Goal: Task Accomplishment & Management: Use online tool/utility

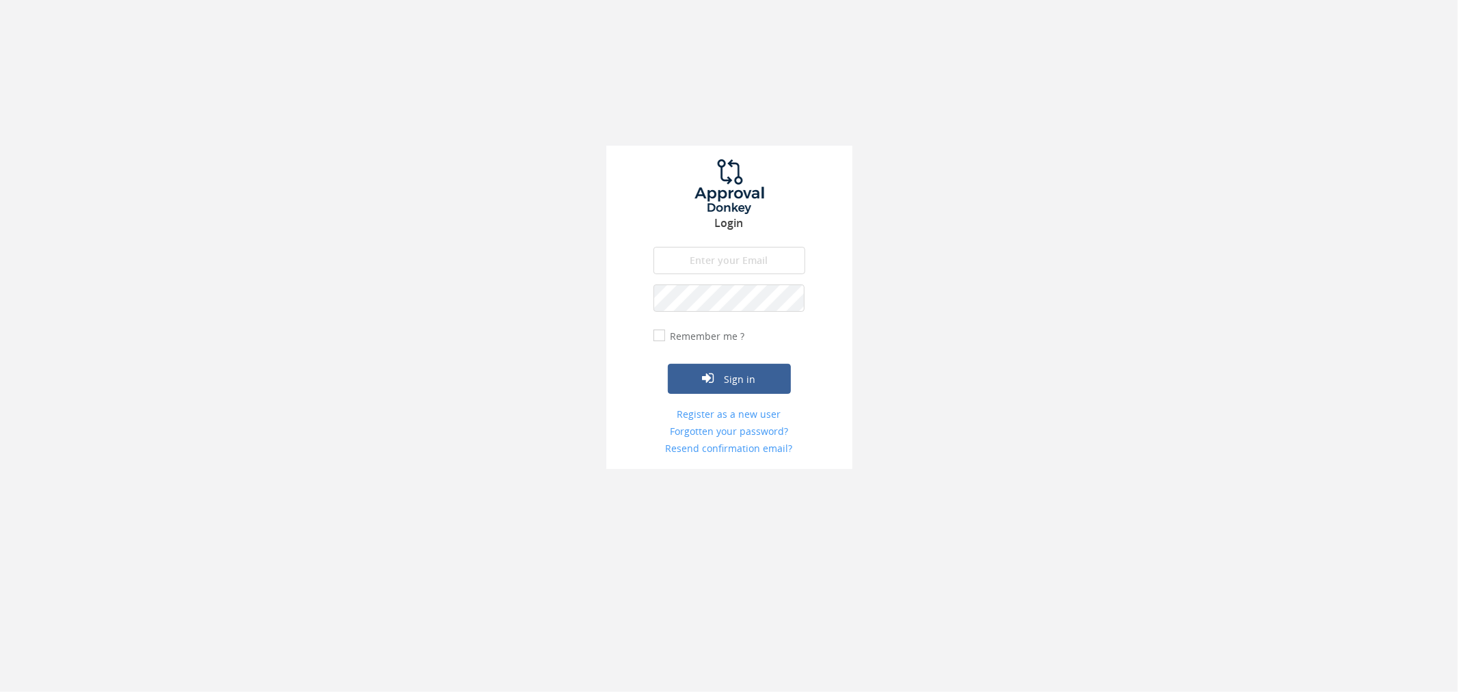
type input "[PERSON_NAME][EMAIL_ADDRESS][DOMAIN_NAME]"
click at [665, 329] on div "Remember me ?" at bounding box center [700, 336] width 92 height 14
click at [667, 338] on label "Remember me ?" at bounding box center [706, 336] width 78 height 14
click at [662, 338] on input "Remember me ?" at bounding box center [658, 336] width 9 height 9
checkbox input "true"
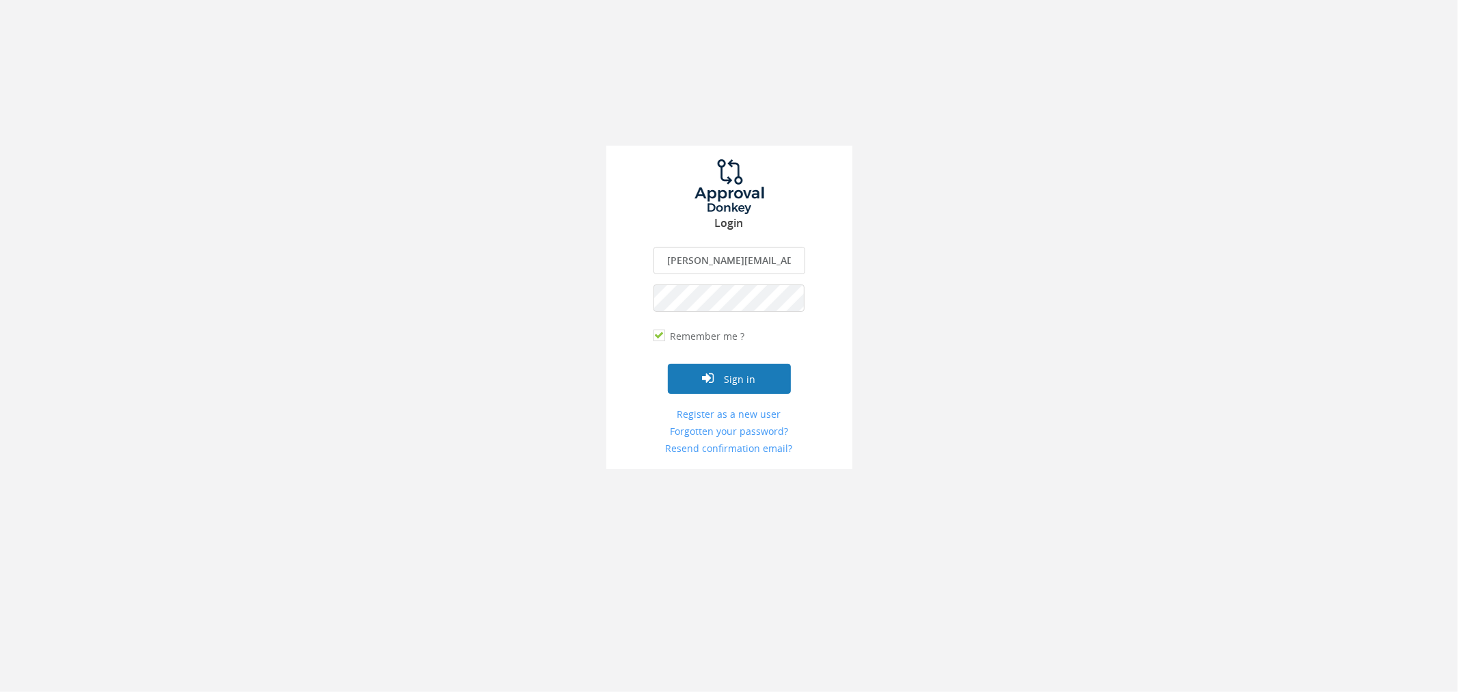
click at [733, 377] on button "Sign in" at bounding box center [729, 379] width 123 height 30
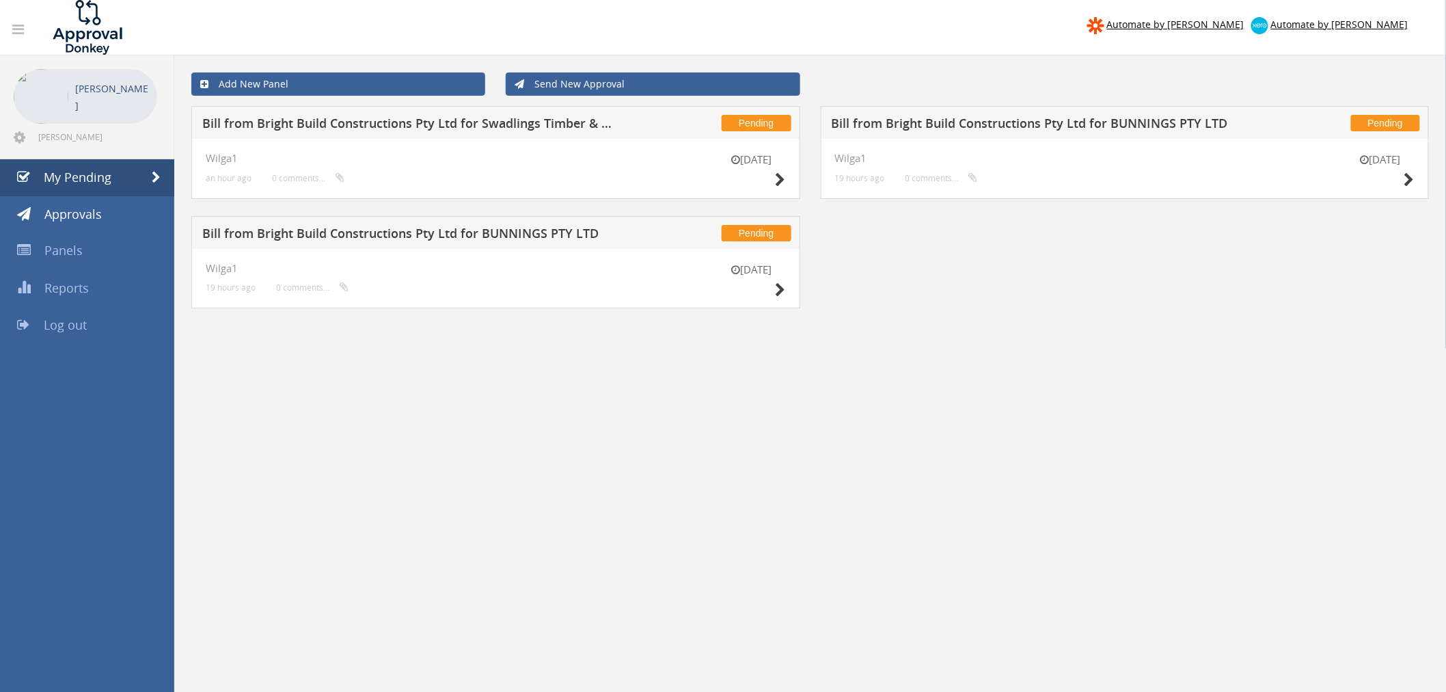
click at [787, 292] on div "18 Sep Wilga1 19 hours ago 0 comments..." at bounding box center [495, 279] width 609 height 60
click at [778, 293] on icon at bounding box center [781, 290] width 10 height 14
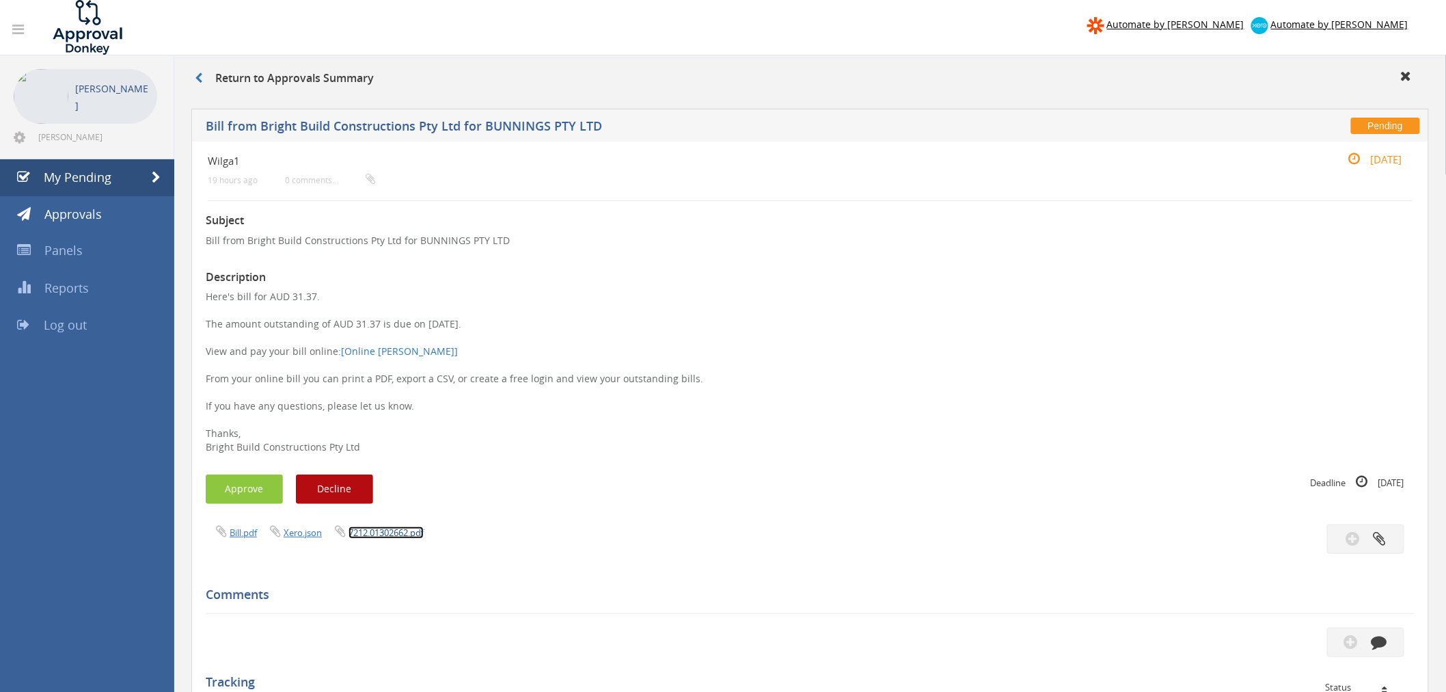
click at [394, 532] on link "7212.01302662.pdf" at bounding box center [386, 532] width 75 height 12
click at [250, 489] on button "Approve" at bounding box center [244, 488] width 77 height 29
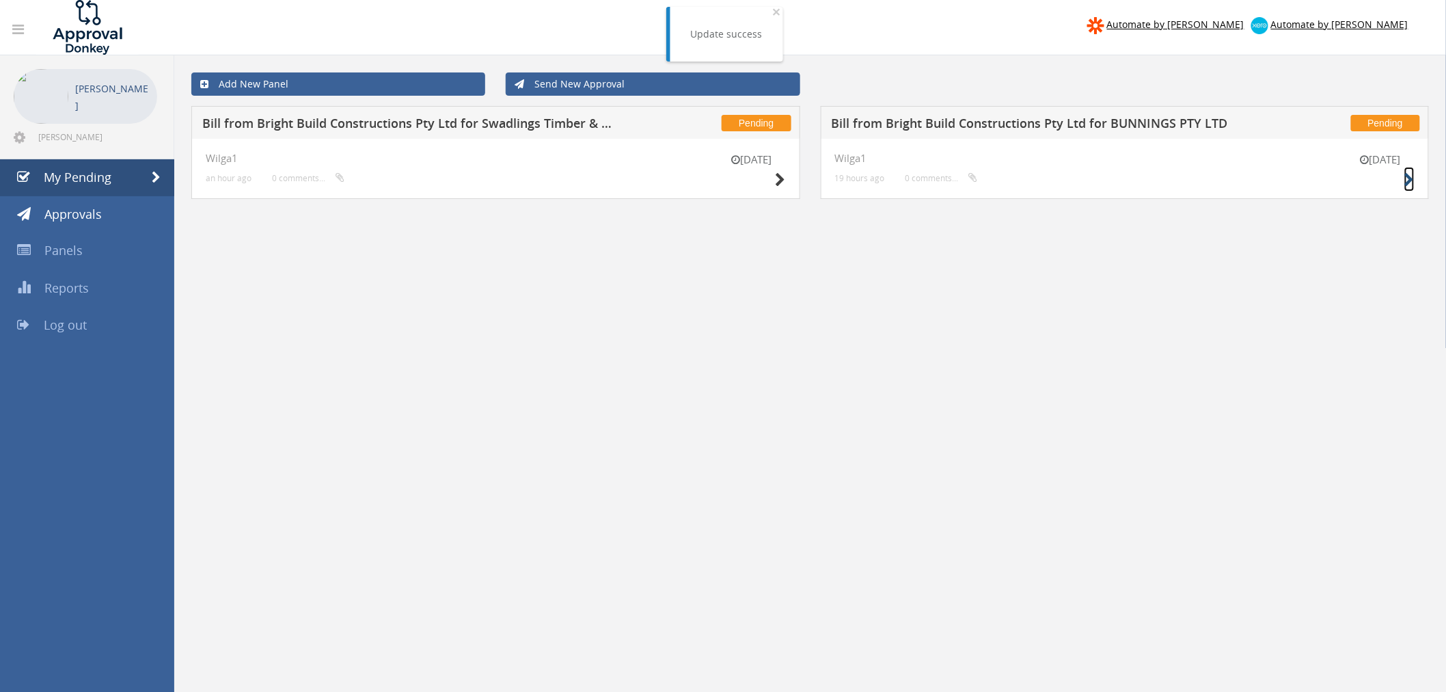
click at [1406, 180] on icon at bounding box center [1410, 180] width 10 height 14
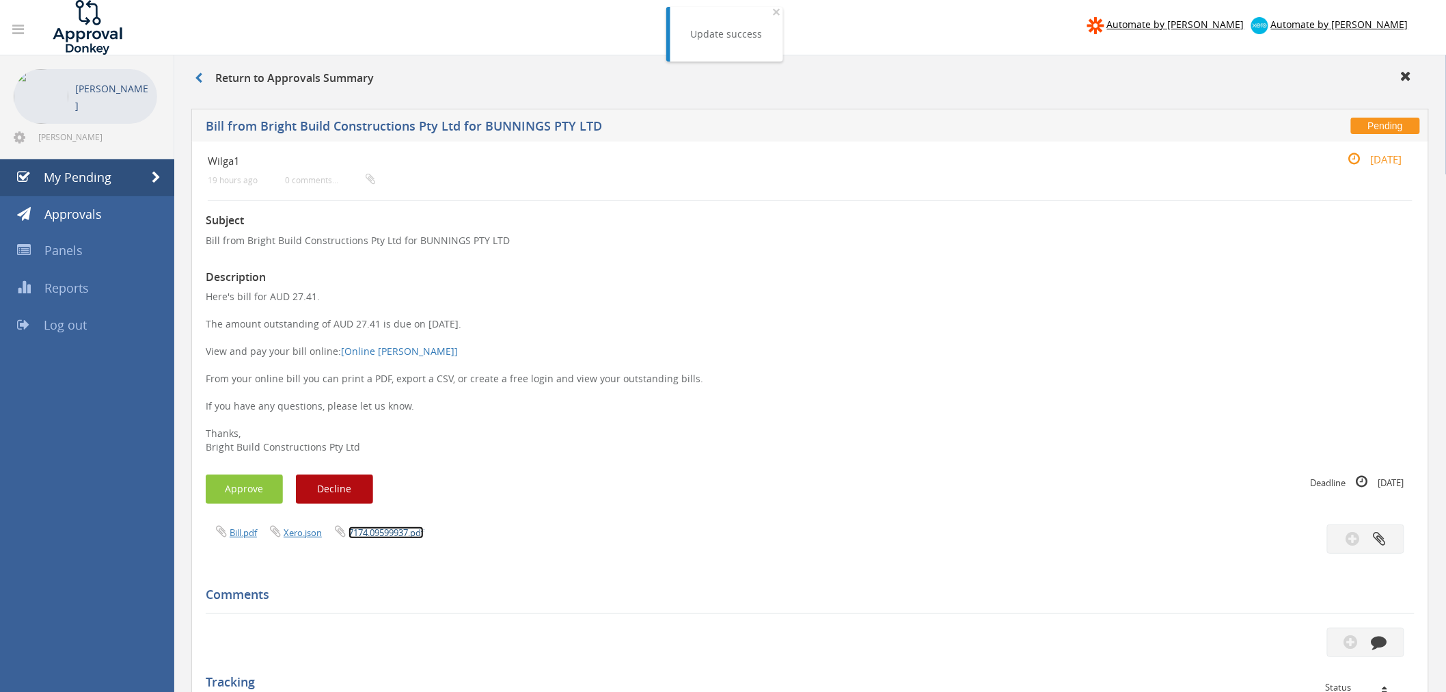
click at [394, 530] on link "7174.09599937.pdf" at bounding box center [386, 532] width 75 height 12
click at [265, 499] on button "Approve" at bounding box center [244, 488] width 77 height 29
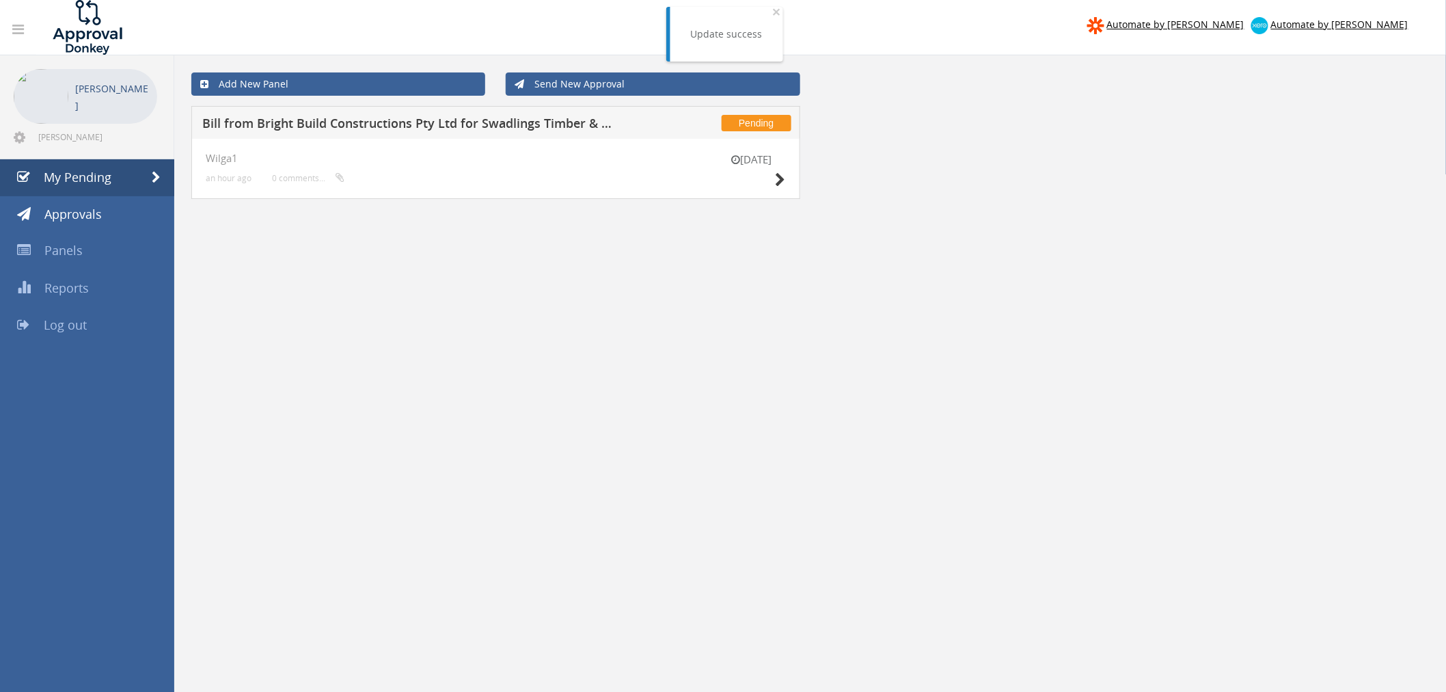
click at [793, 178] on div "19 Sep Wilga1 an hour ago 0 comments..." at bounding box center [495, 169] width 609 height 60
click at [782, 180] on icon at bounding box center [781, 180] width 10 height 14
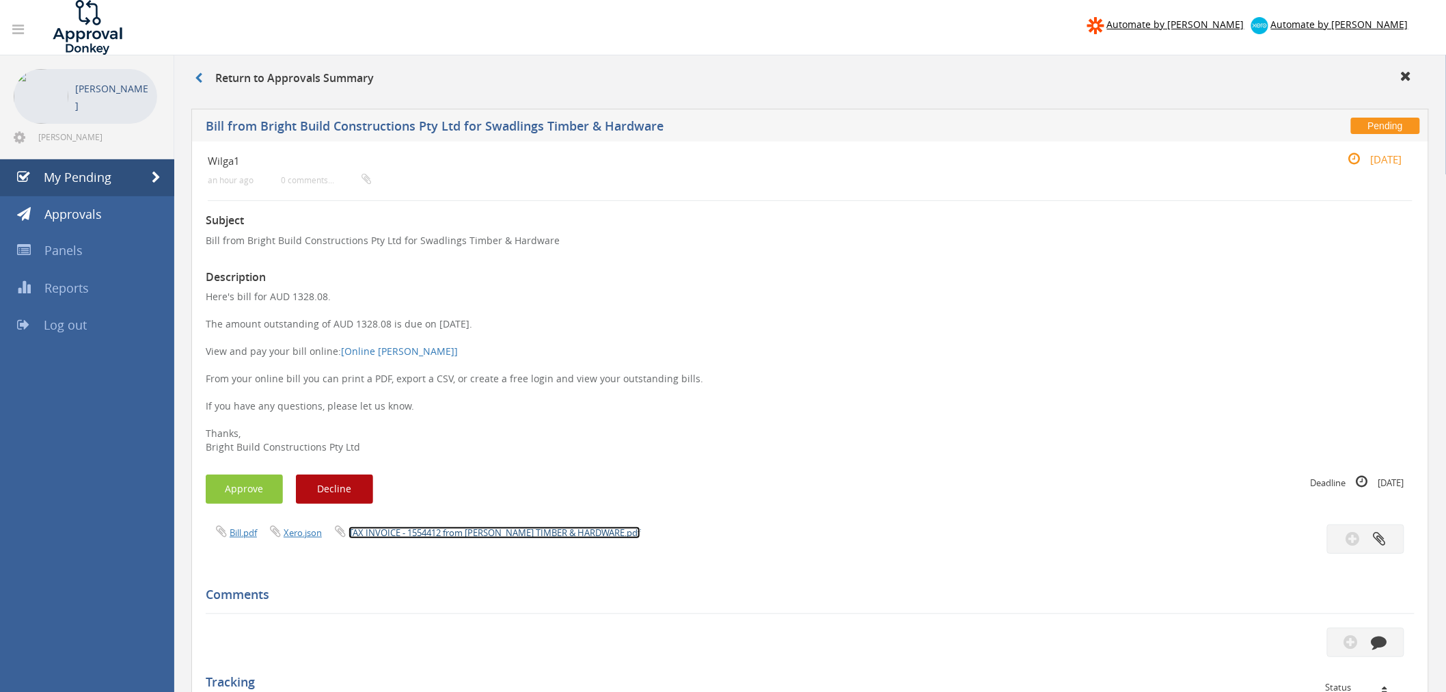
click at [491, 534] on link "TAX INVOICE - 1554412 from AW SWADLING TIMBER & HARDWARE.pdf" at bounding box center [495, 532] width 292 height 12
click at [250, 496] on button "Approve" at bounding box center [244, 488] width 77 height 29
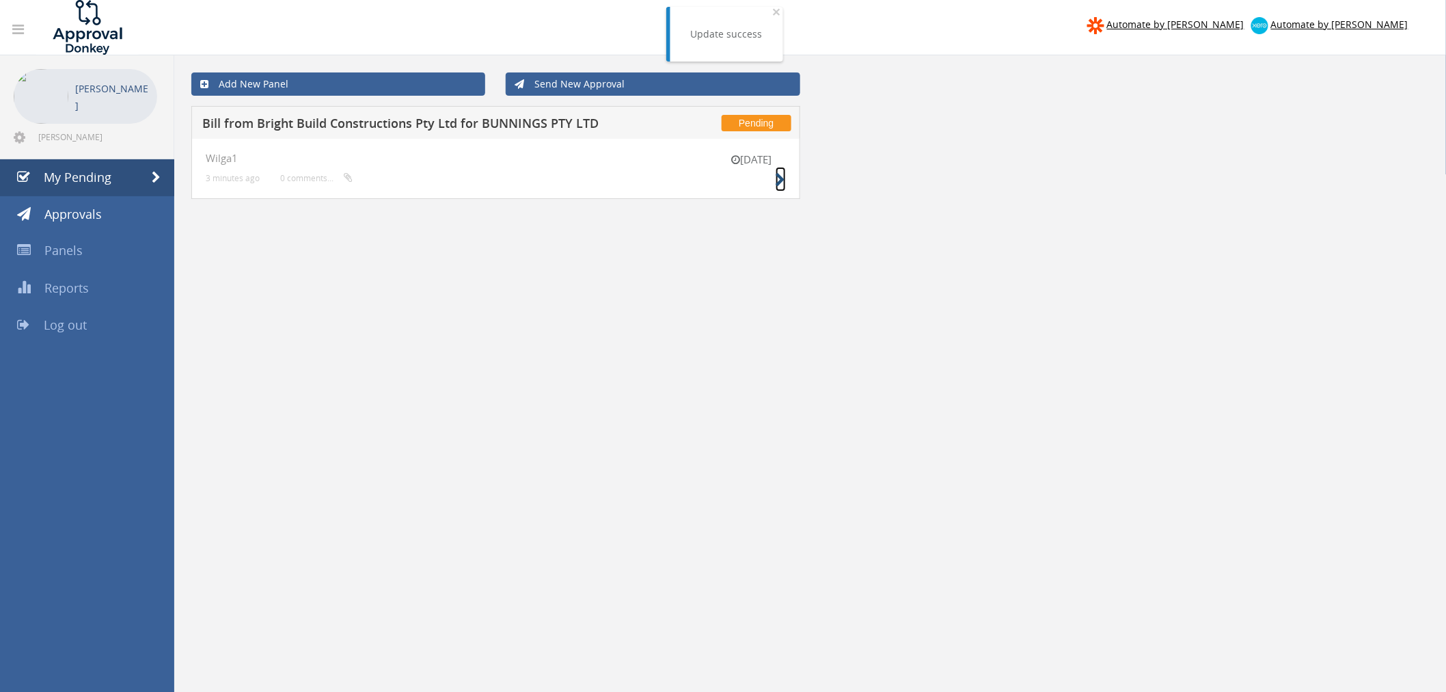
click at [776, 178] on icon at bounding box center [781, 180] width 10 height 14
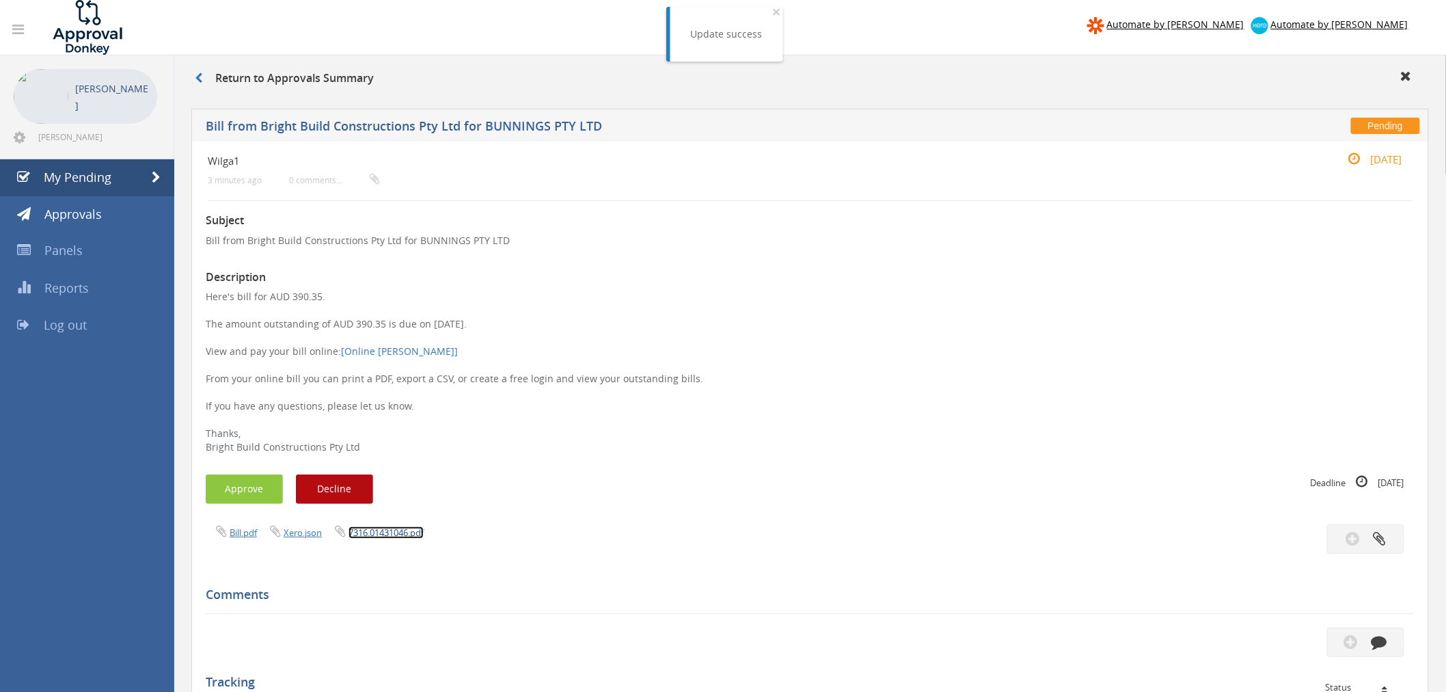
click at [387, 530] on link "7316.01431046.pdf" at bounding box center [386, 532] width 75 height 12
click at [197, 84] on link at bounding box center [205, 77] width 21 height 15
click at [201, 73] on icon at bounding box center [199, 77] width 8 height 11
click at [83, 166] on link "My Pending" at bounding box center [87, 177] width 174 height 37
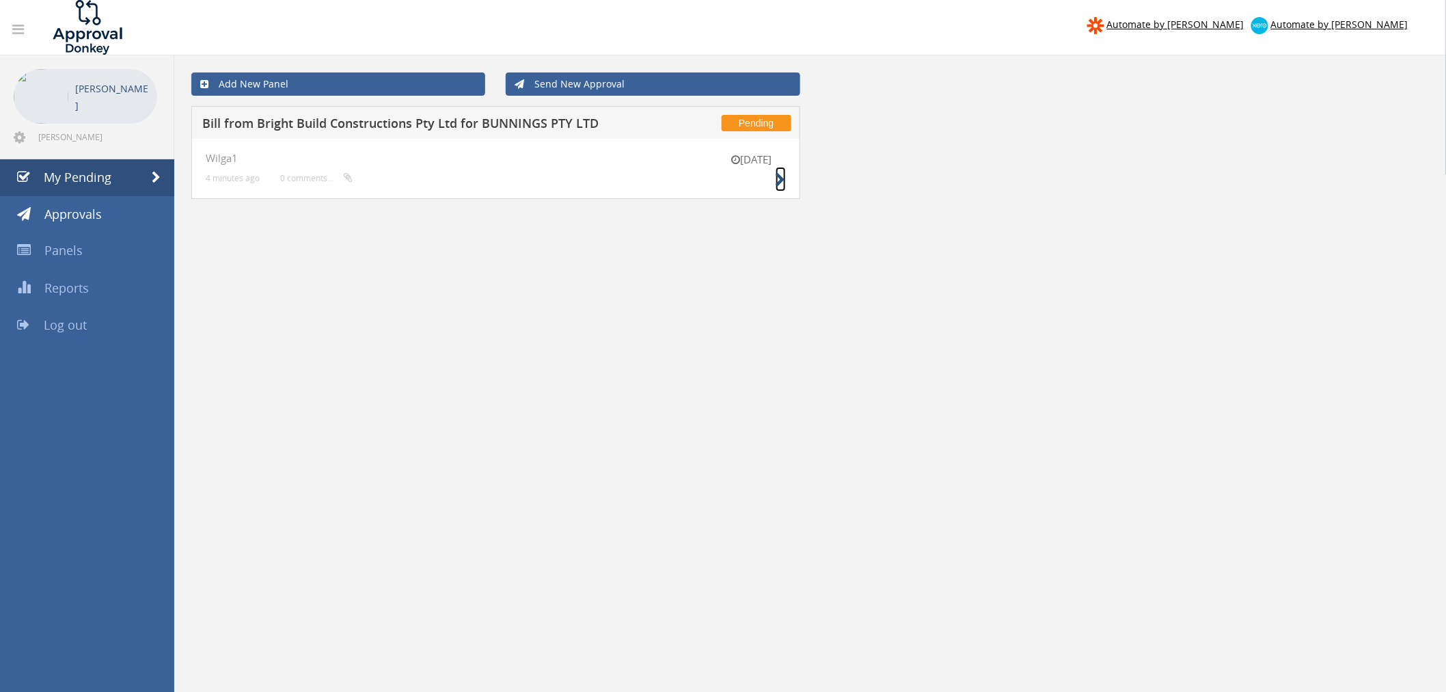
click at [780, 188] on small at bounding box center [781, 179] width 10 height 19
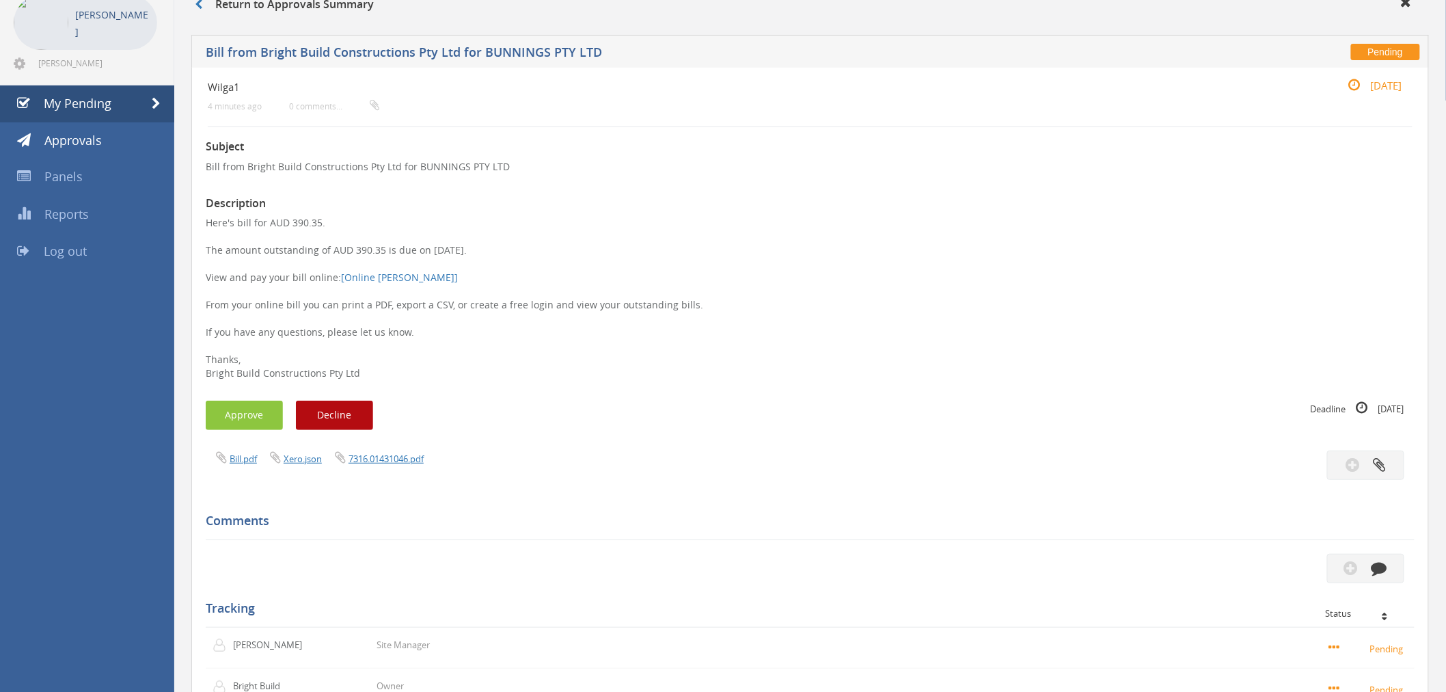
scroll to position [65, 0]
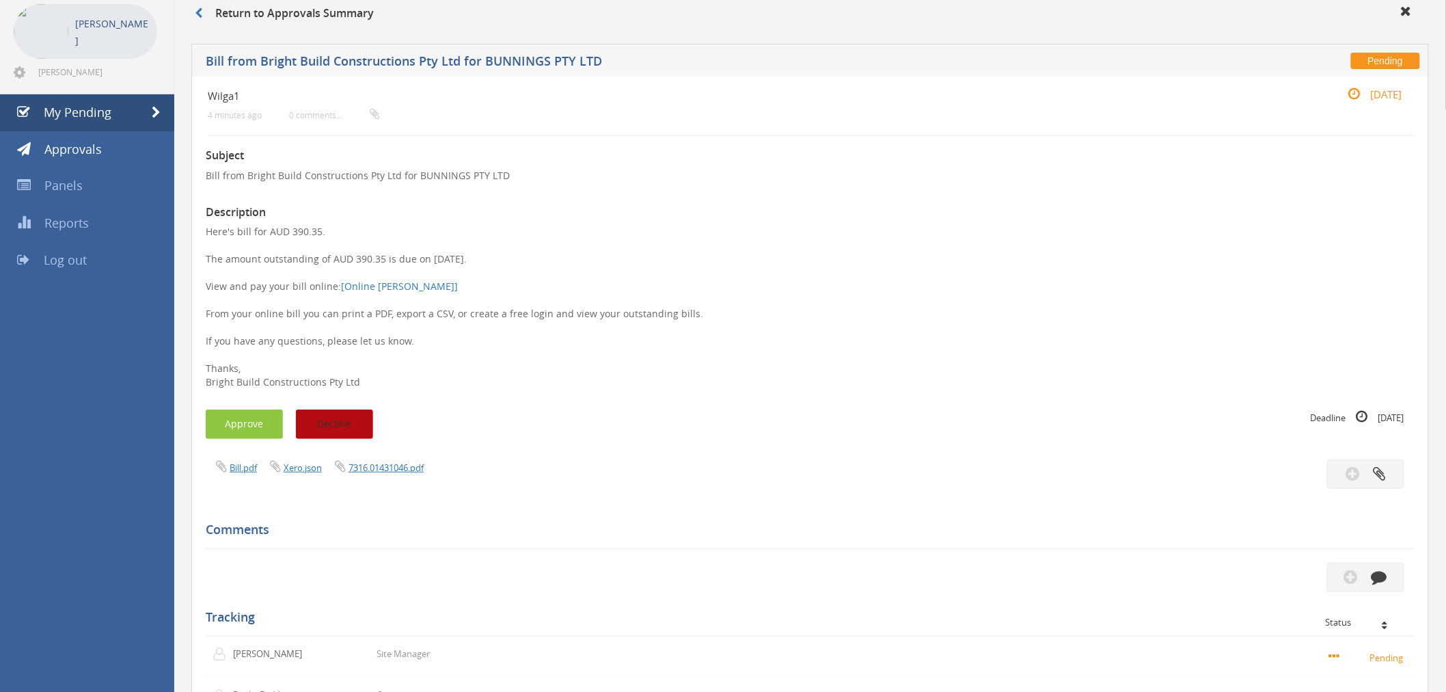
click at [351, 419] on button "Decline" at bounding box center [334, 423] width 77 height 29
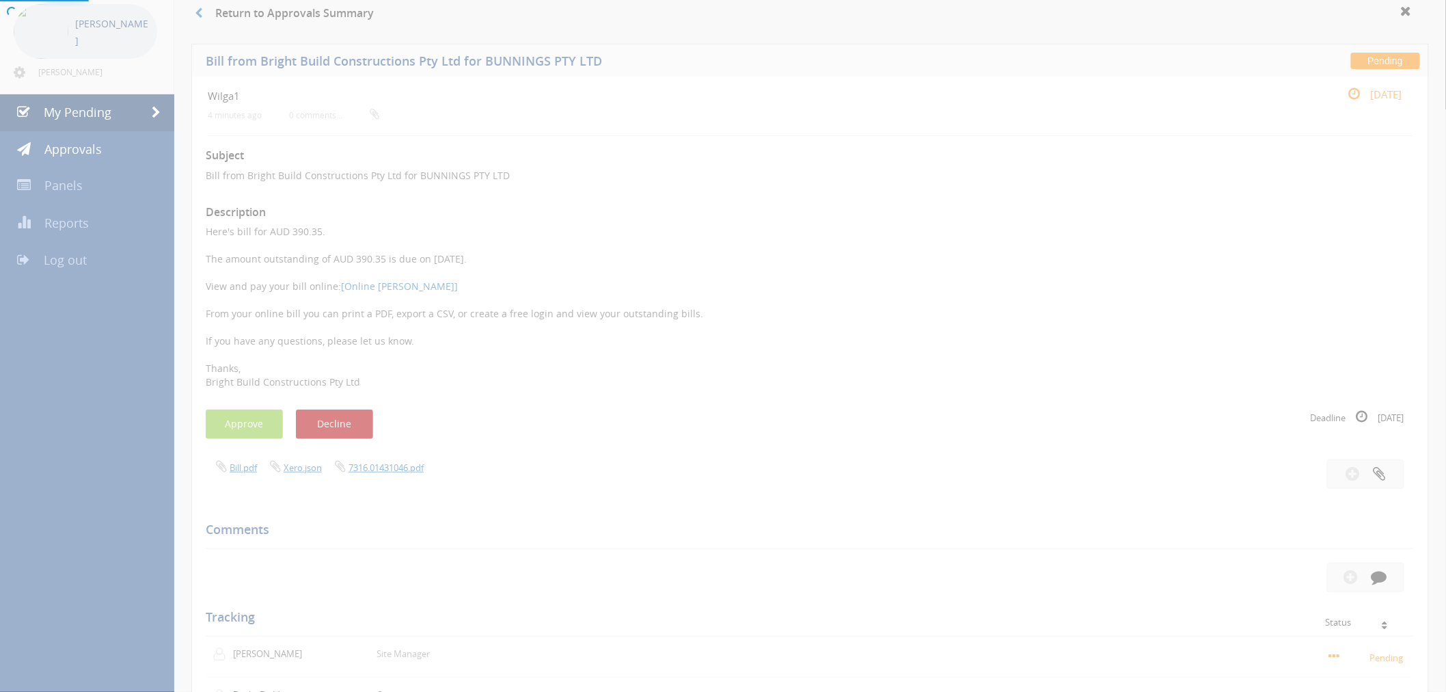
scroll to position [55, 0]
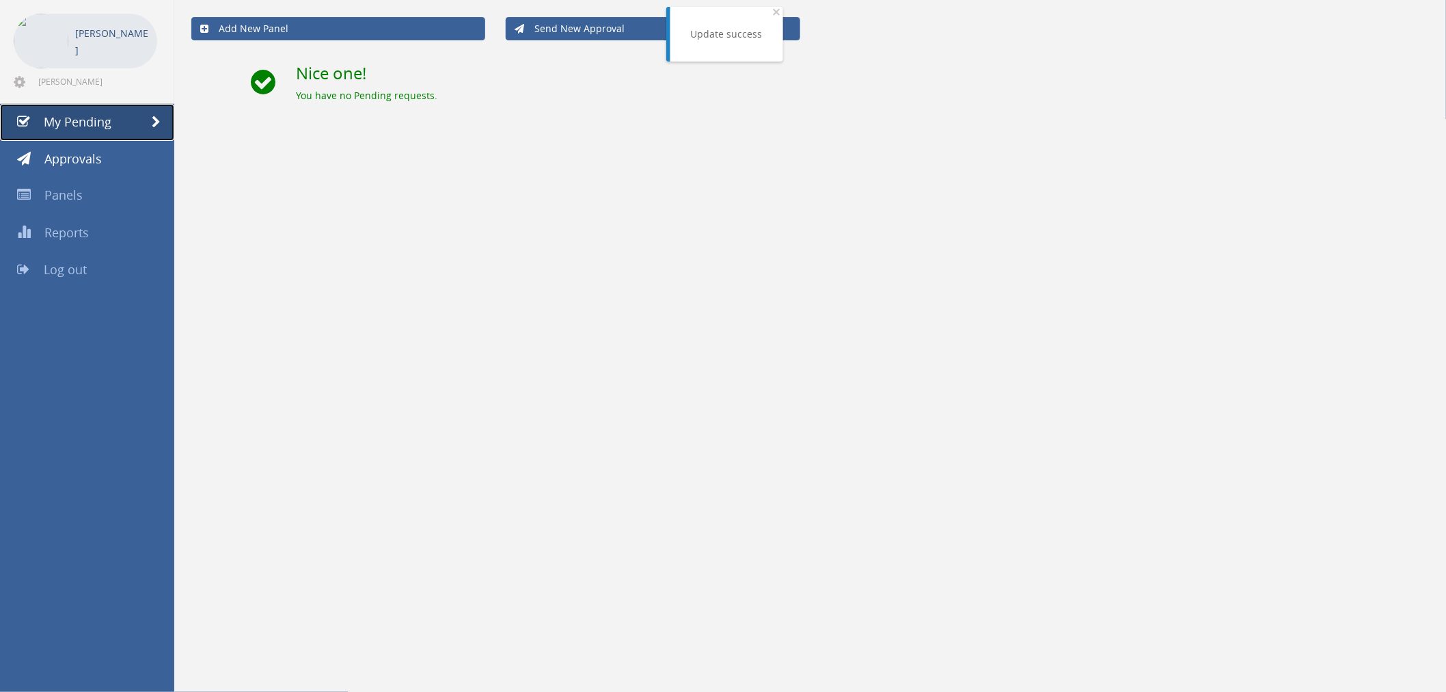
click at [99, 121] on span "My Pending" at bounding box center [78, 121] width 68 height 16
